Goal: Transaction & Acquisition: Purchase product/service

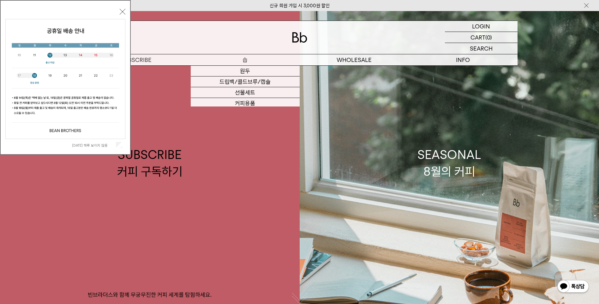
click at [247, 58] on p "숍" at bounding box center [245, 59] width 109 height 11
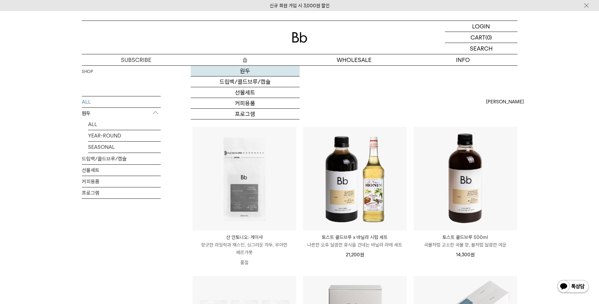
click at [253, 74] on link "원두" at bounding box center [245, 71] width 109 height 11
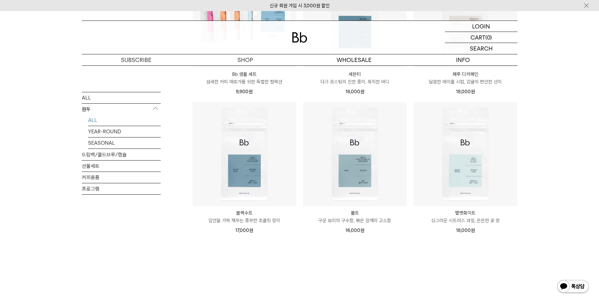
scroll to position [536, 0]
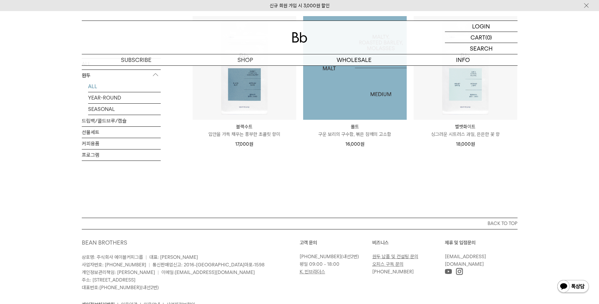
click at [349, 108] on img at bounding box center [355, 68] width 104 height 104
